Goal: Information Seeking & Learning: Check status

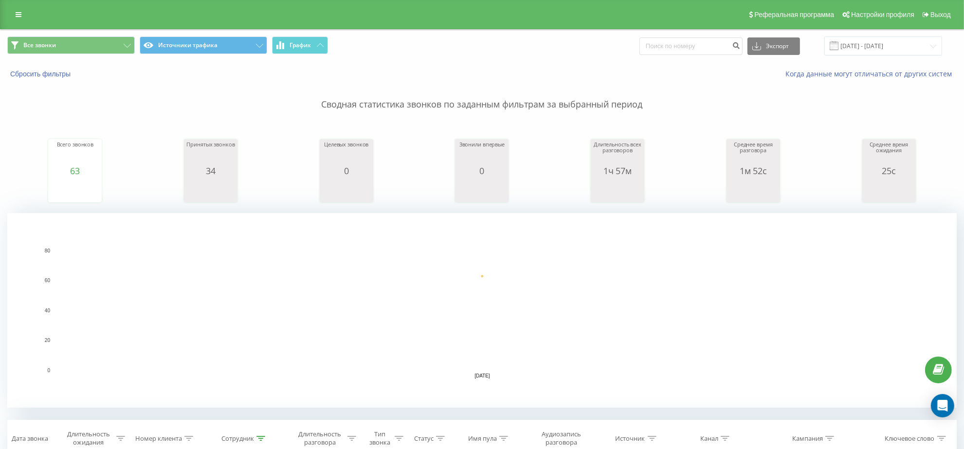
scroll to position [182, 0]
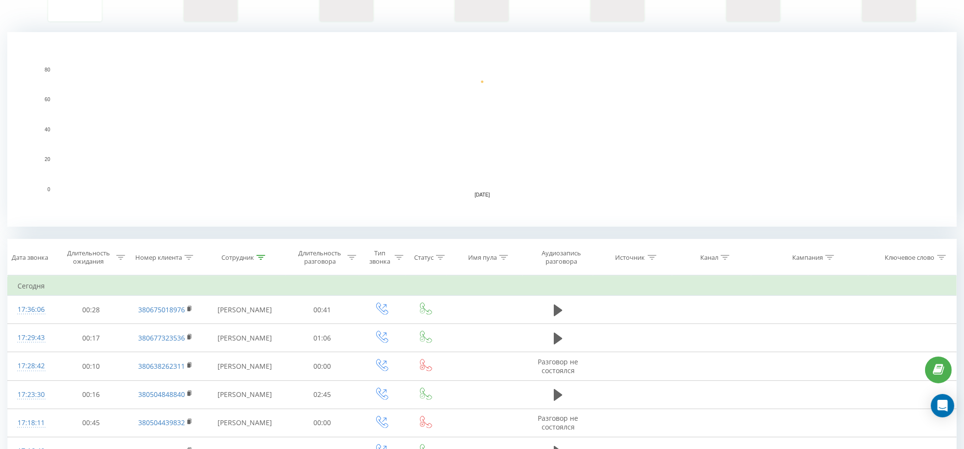
scroll to position [182, 0]
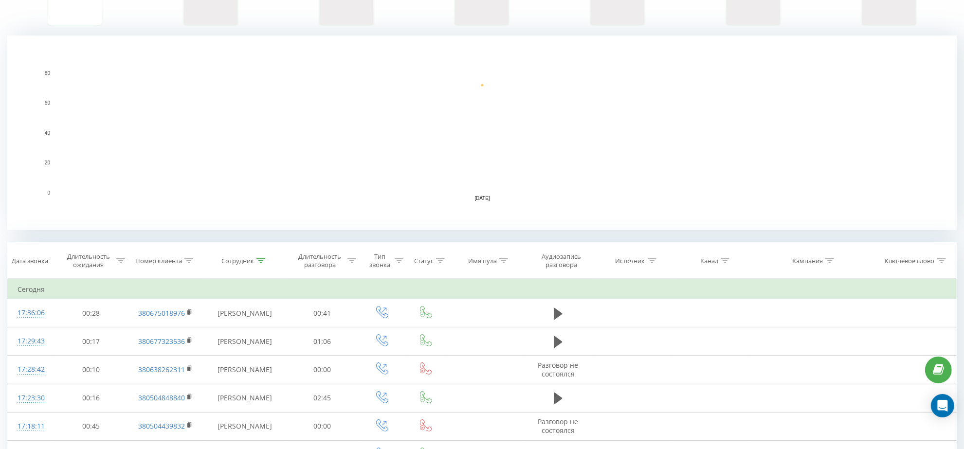
scroll to position [182, 0]
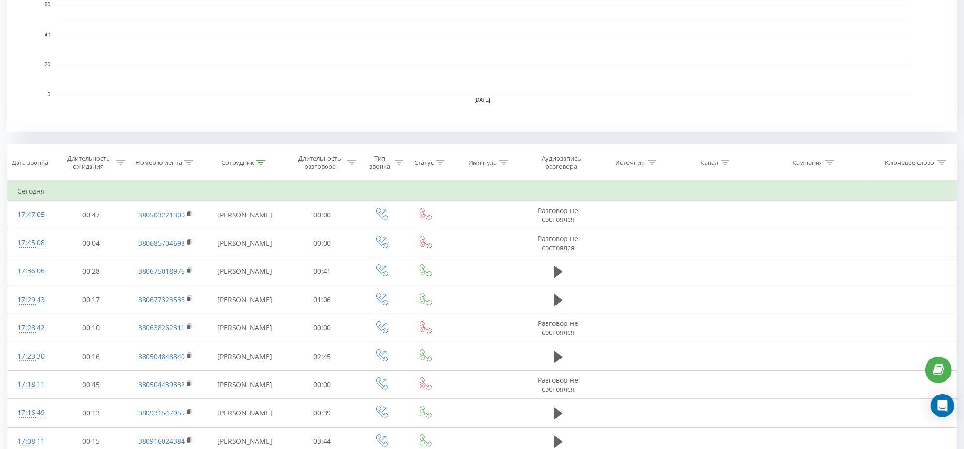
scroll to position [105, 0]
